Goal: Task Accomplishment & Management: Manage account settings

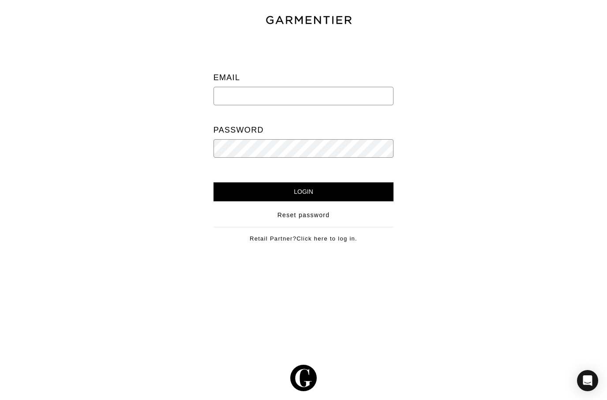
click at [238, 97] on input "email" at bounding box center [303, 96] width 180 height 19
type input "Mike@mikedawkins.com"
click at [322, 190] on input "Login" at bounding box center [303, 192] width 180 height 19
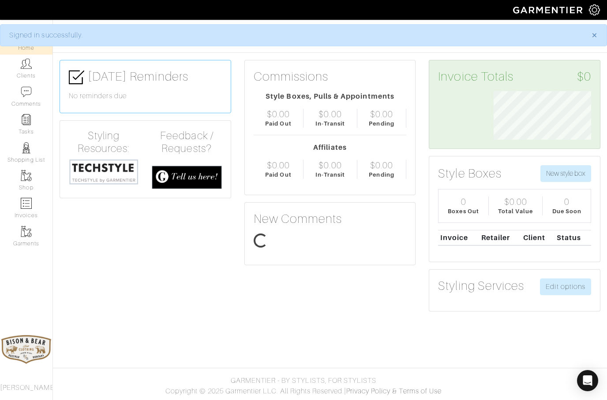
scroll to position [48, 111]
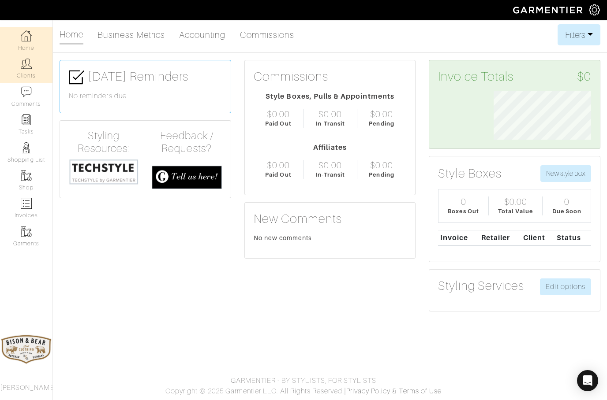
click at [26, 67] on img at bounding box center [26, 63] width 11 height 11
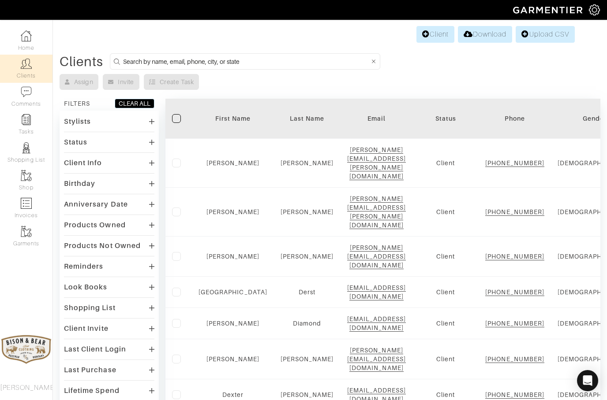
click at [164, 65] on input at bounding box center [246, 61] width 246 height 11
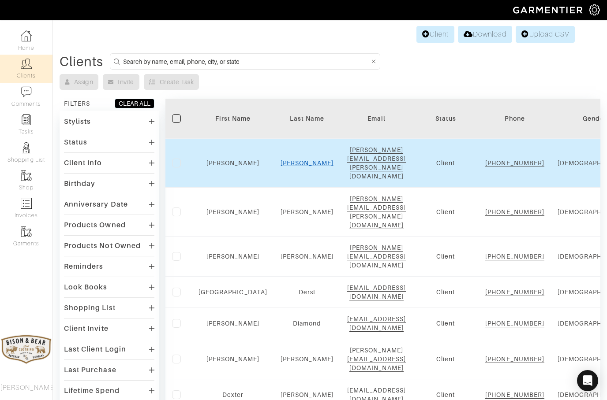
click at [293, 160] on link "Beggs" at bounding box center [306, 163] width 53 height 7
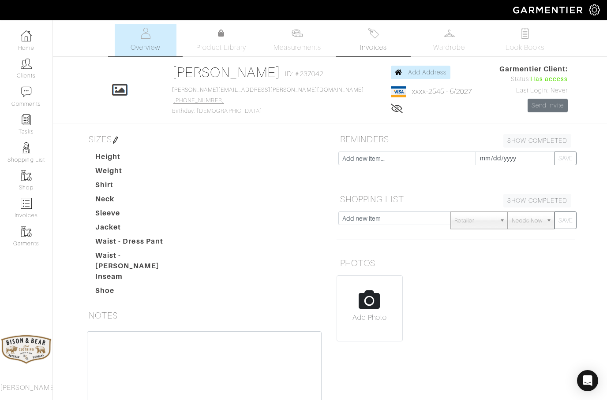
click at [376, 44] on span "Invoices" at bounding box center [373, 47] width 27 height 11
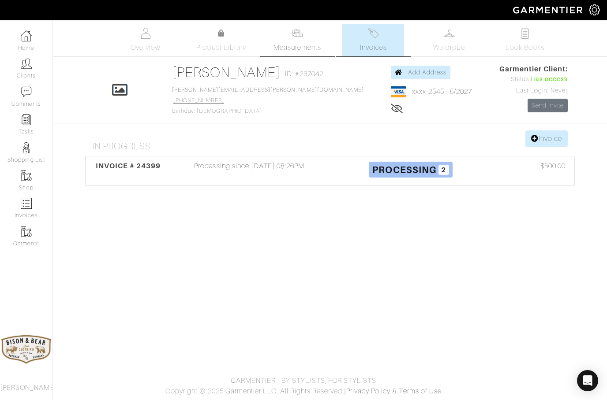
click at [286, 45] on span "Measurements" at bounding box center [297, 47] width 48 height 11
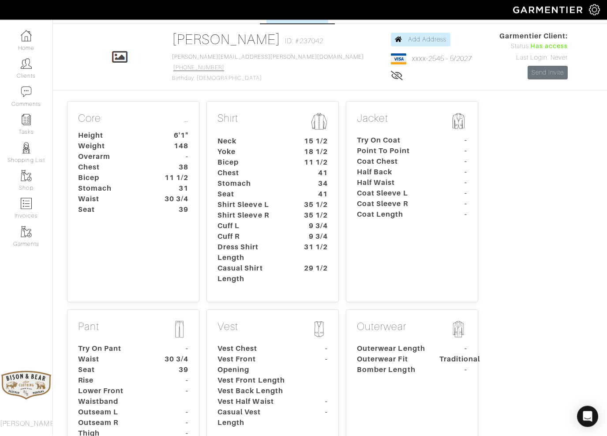
scroll to position [37, 0]
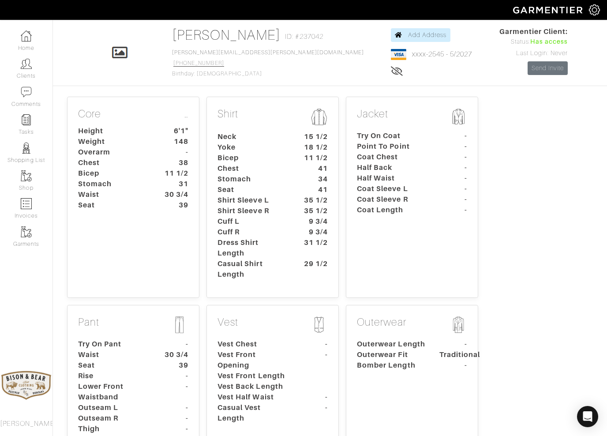
click at [271, 238] on dt "Dress Shirt Length" at bounding box center [252, 247] width 82 height 21
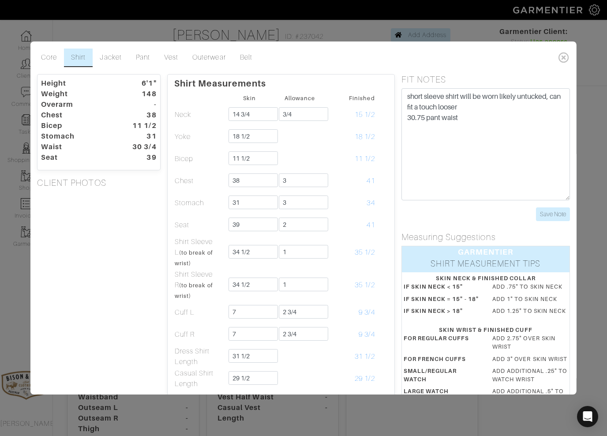
scroll to position [0, 0]
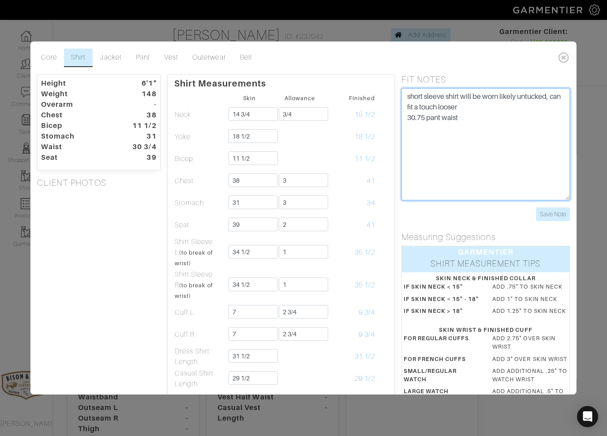
click at [468, 112] on textarea "short sleeve shirt will be worn likely untucked, can fit a touch looser 30.75 p…" at bounding box center [485, 144] width 169 height 112
type textarea "short sleeve shirt will be worn likely untucked, can fit a touch looser 30.75 p…"
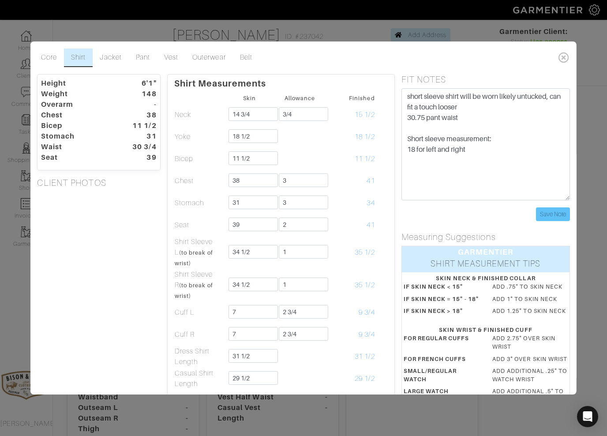
click at [555, 215] on input "Save Note" at bounding box center [553, 214] width 34 height 14
click at [557, 216] on input "Save Note" at bounding box center [553, 214] width 34 height 14
click at [554, 213] on input "Save Note" at bounding box center [553, 214] width 34 height 14
click at [551, 210] on input "Save Note" at bounding box center [553, 214] width 34 height 14
click at [566, 58] on icon at bounding box center [564, 57] width 18 height 18
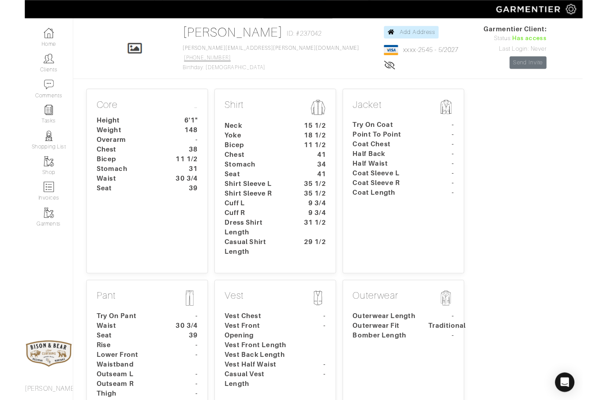
scroll to position [73, 0]
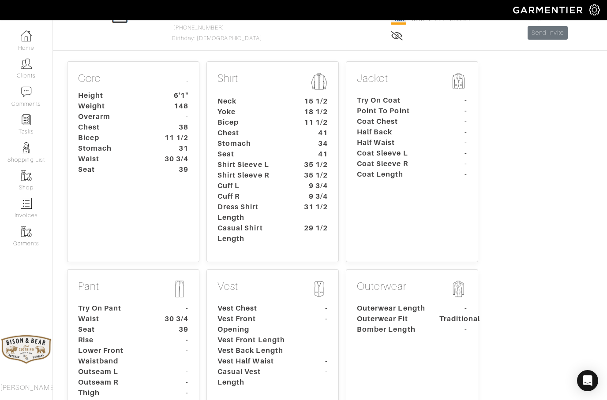
click at [280, 107] on dt "Yoke" at bounding box center [252, 112] width 82 height 11
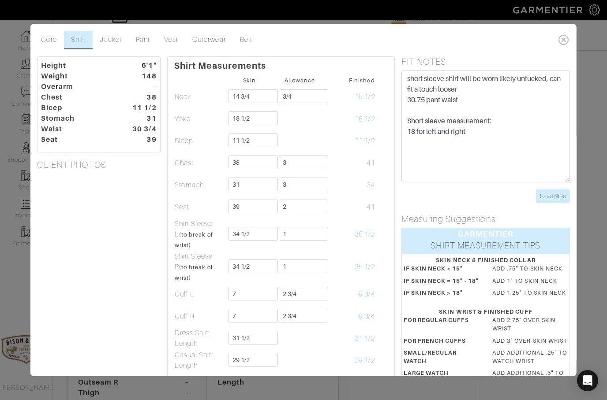
scroll to position [0, 0]
click at [565, 39] on icon at bounding box center [564, 40] width 18 height 18
